Goal: Find contact information: Find contact information

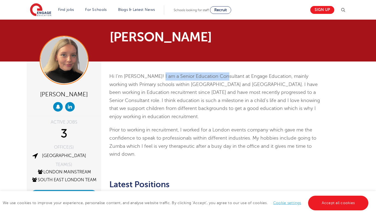
drag, startPoint x: 154, startPoint y: 77, endPoint x: 218, endPoint y: 77, distance: 63.2
click at [218, 77] on p "Hi I’m [PERSON_NAME]! I am a Senior Education Consultant at Engage Education, m…" at bounding box center [215, 96] width 212 height 48
copy p "Senior Education Consultant"
click at [191, 87] on p "Hi I’m [PERSON_NAME]! I am a Senior Education Consultant at Engage Education, m…" at bounding box center [215, 96] width 212 height 48
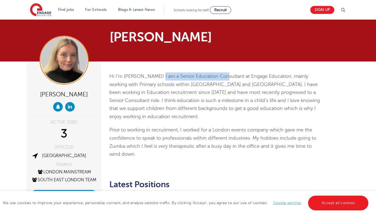
drag, startPoint x: 218, startPoint y: 76, endPoint x: 154, endPoint y: 75, distance: 64.0
click at [154, 75] on p "Hi I’m [PERSON_NAME]! I am a Senior Education Consultant at Engage Education, m…" at bounding box center [215, 96] width 212 height 48
copy p "Senior Education Consultant"
